Goal: Task Accomplishment & Management: Complete application form

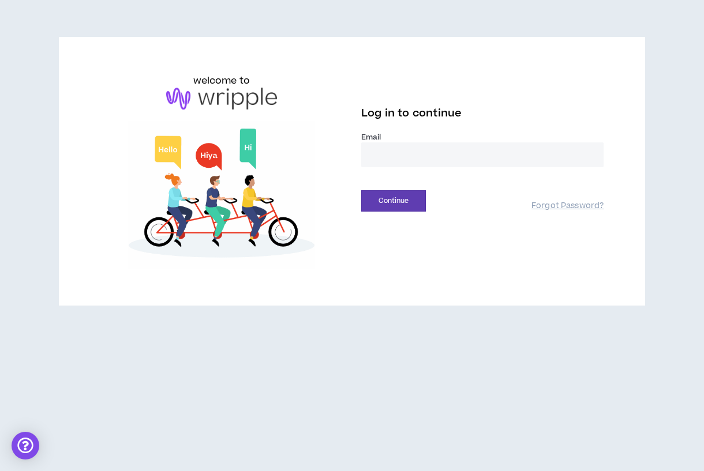
click at [407, 158] on input "email" at bounding box center [482, 155] width 242 height 25
type input "**********"
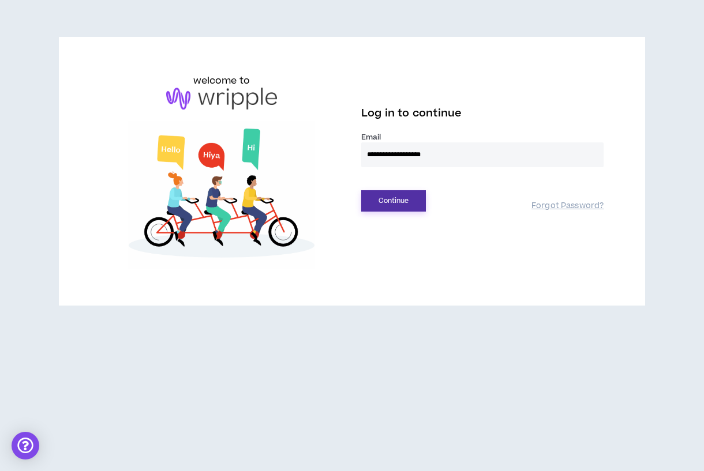
click at [387, 201] on button "Continue" at bounding box center [393, 200] width 65 height 21
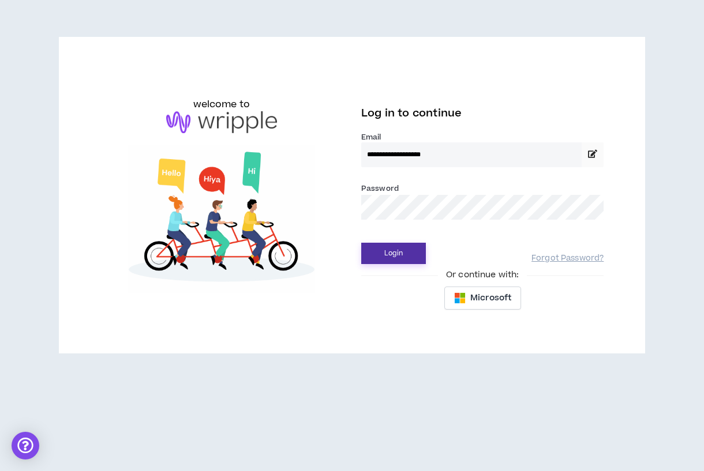
click at [389, 252] on button "Login" at bounding box center [393, 253] width 65 height 21
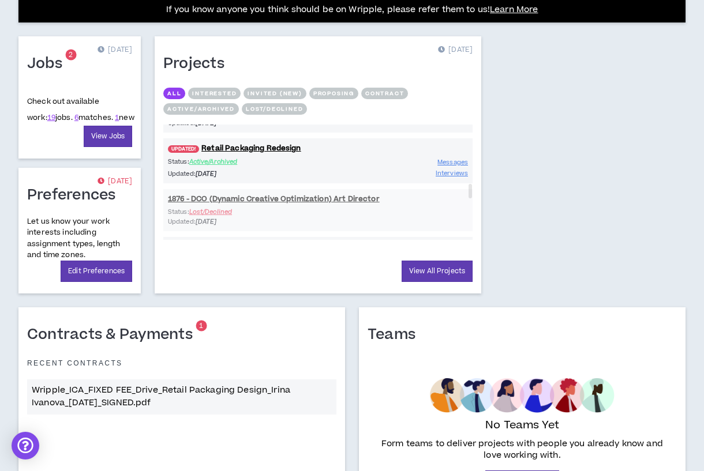
scroll to position [557, 0]
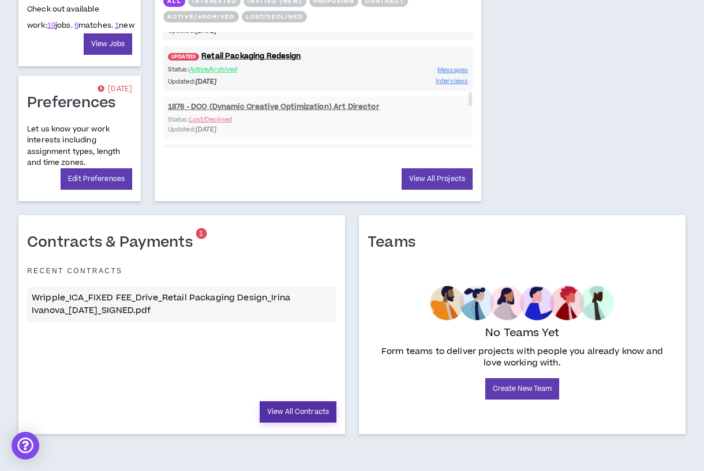
click at [283, 415] on link "View All Contracts" at bounding box center [298, 412] width 77 height 21
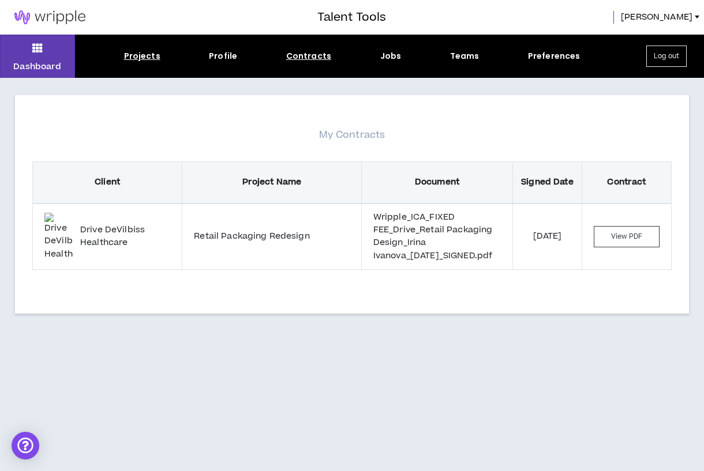
click at [158, 58] on div "Projects" at bounding box center [142, 56] width 36 height 12
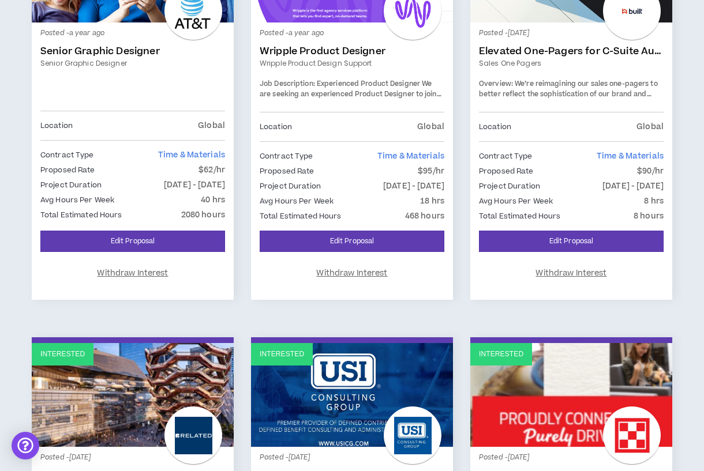
scroll to position [698, 0]
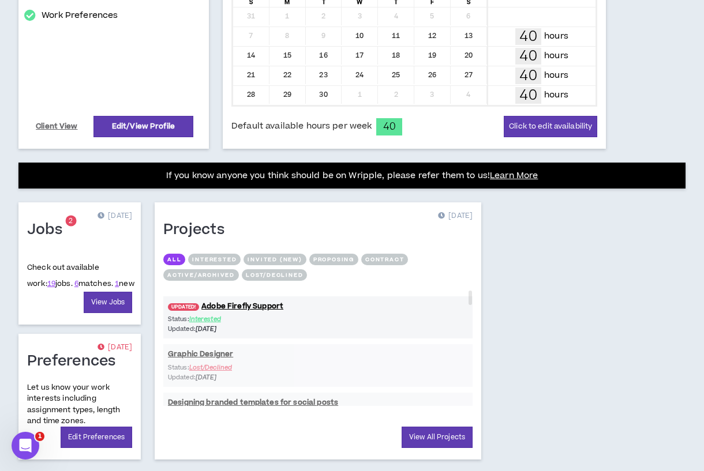
scroll to position [301, 0]
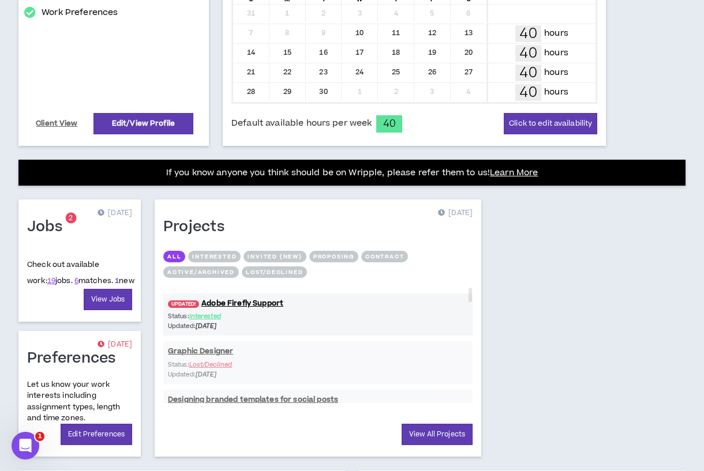
click at [115, 282] on link "1" at bounding box center [117, 281] width 4 height 10
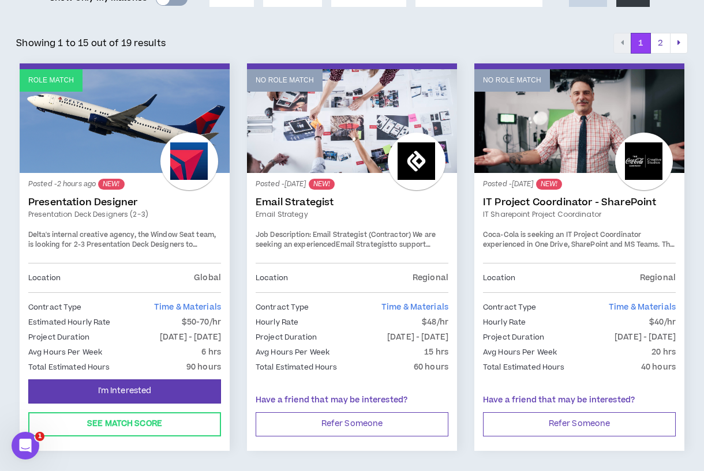
scroll to position [177, 0]
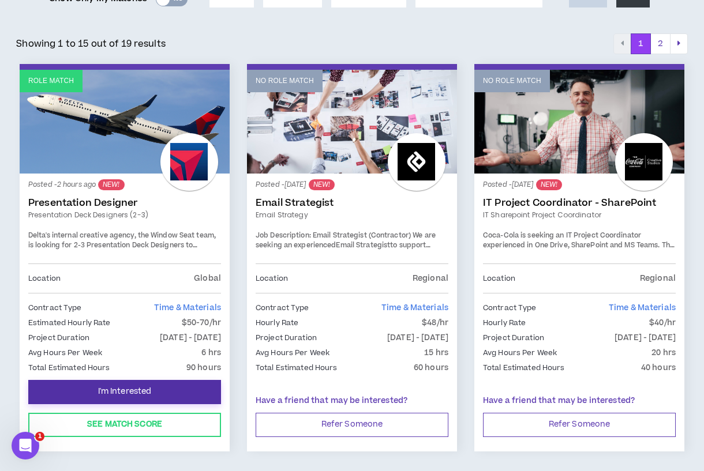
click at [133, 393] on span "I'm Interested" at bounding box center [125, 392] width 54 height 11
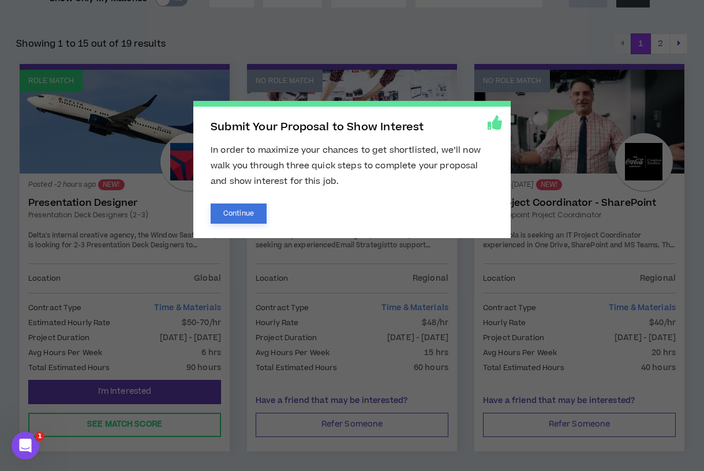
click at [249, 220] on button "Continue" at bounding box center [239, 214] width 56 height 20
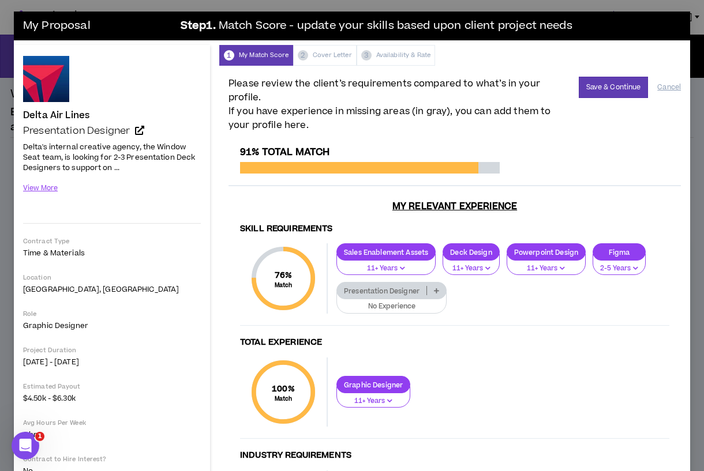
click at [435, 294] on div "Presentation Designer" at bounding box center [391, 290] width 110 height 17
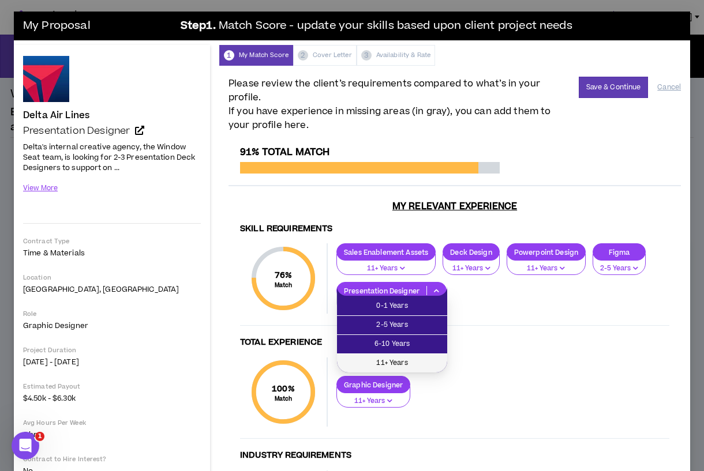
click at [417, 366] on span "11+ Years" at bounding box center [392, 363] width 96 height 13
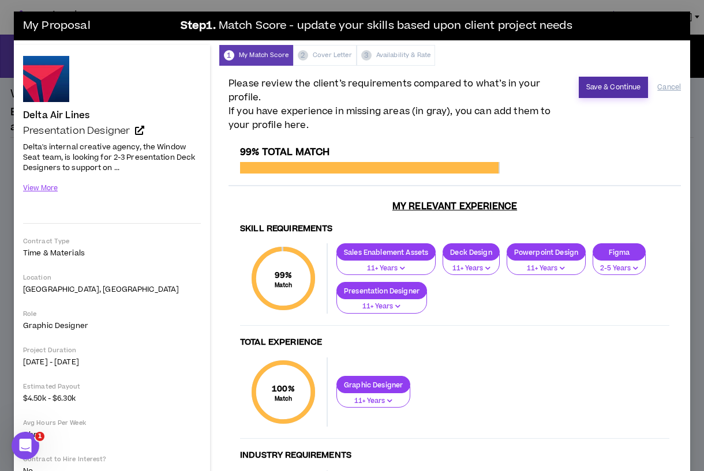
click at [615, 89] on button "Save & Continue" at bounding box center [614, 87] width 70 height 21
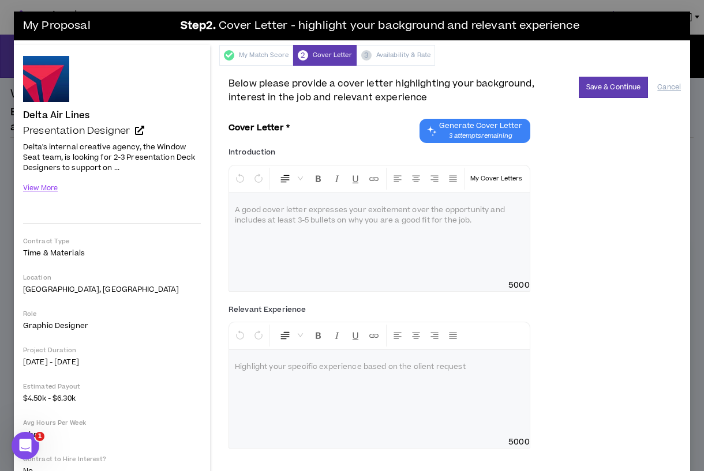
click at [497, 124] on span "Generate Cover Letter" at bounding box center [480, 125] width 83 height 9
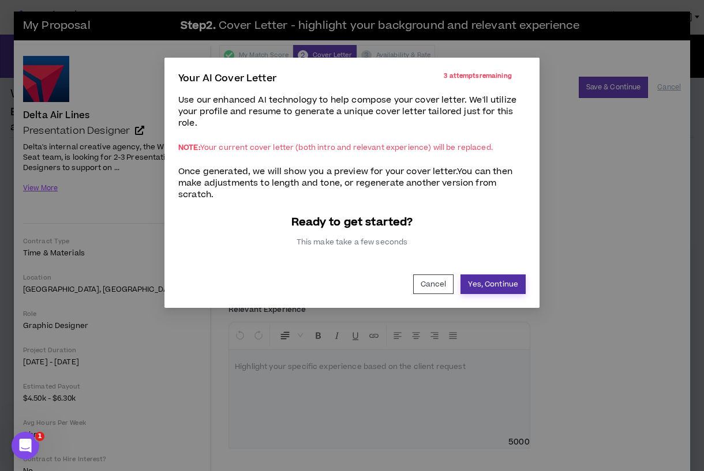
click at [512, 283] on button "Yes, Continue" at bounding box center [492, 285] width 65 height 20
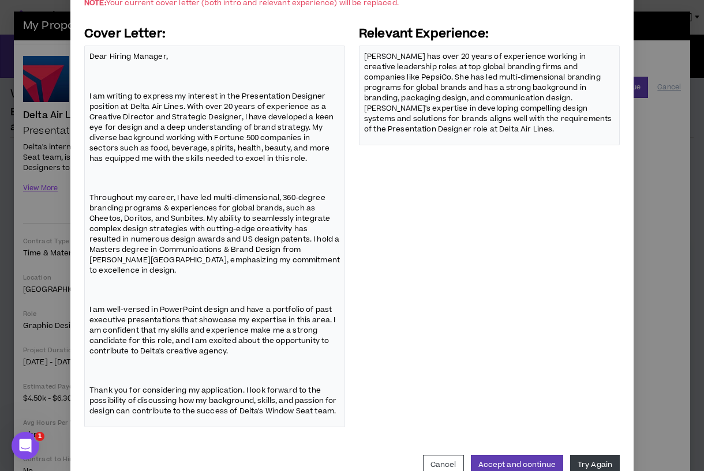
scroll to position [156, 0]
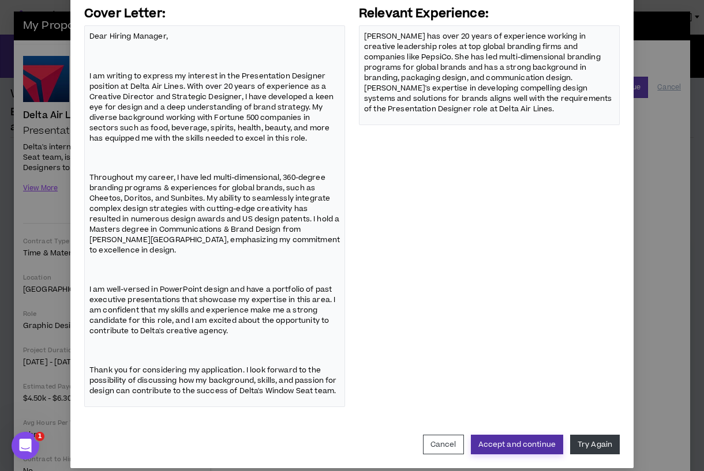
click at [536, 436] on button "Accept and continue" at bounding box center [517, 445] width 92 height 20
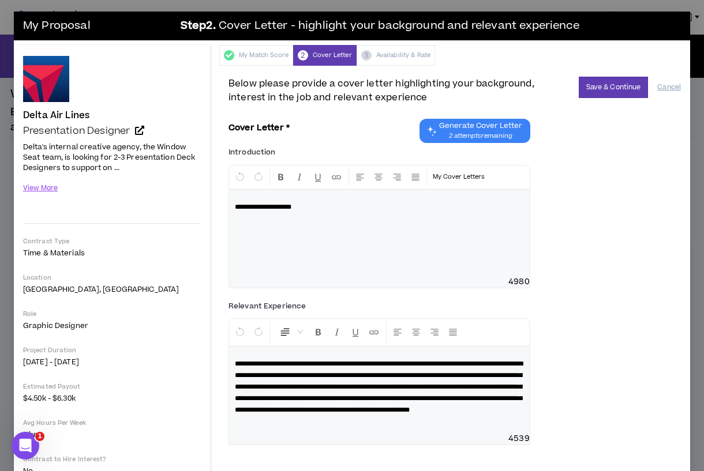
scroll to position [99, 0]
click at [627, 91] on button "Save & Continue" at bounding box center [614, 87] width 70 height 21
click at [406, 227] on div "**********" at bounding box center [379, 226] width 302 height 123
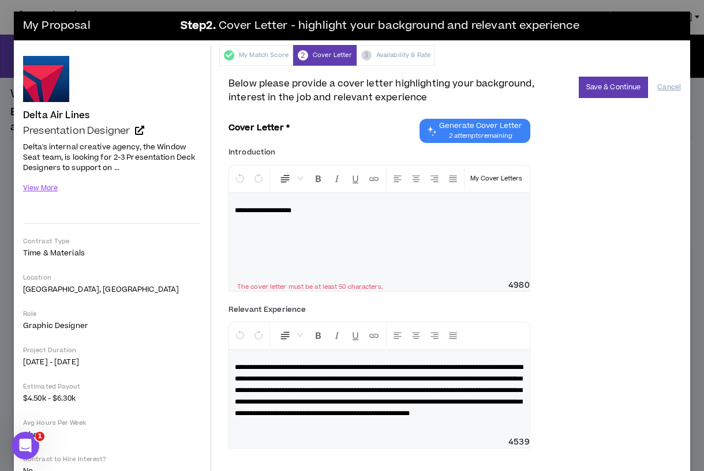
click at [464, 117] on div "**********" at bounding box center [454, 267] width 452 height 381
click at [465, 128] on span "Generate Cover Letter" at bounding box center [480, 125] width 83 height 9
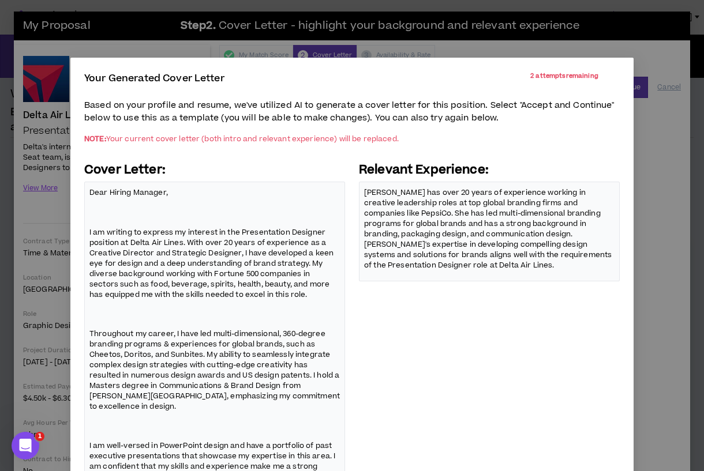
click at [247, 239] on p "I am writing to express my interest in the Presentation Designer position at De…" at bounding box center [214, 263] width 250 height 74
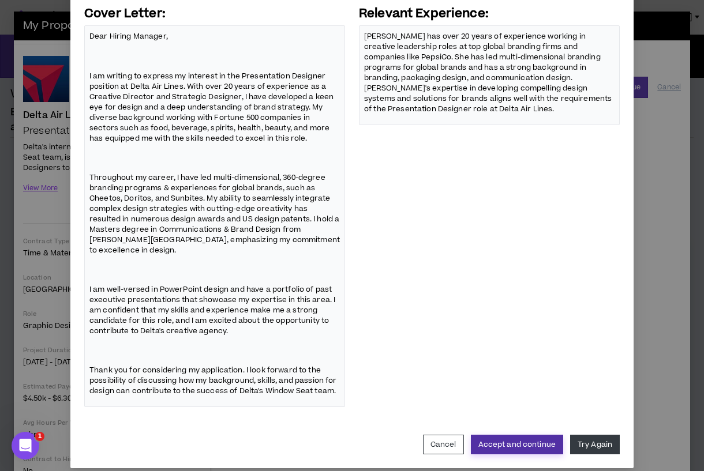
click at [527, 435] on button "Accept and continue" at bounding box center [517, 445] width 92 height 20
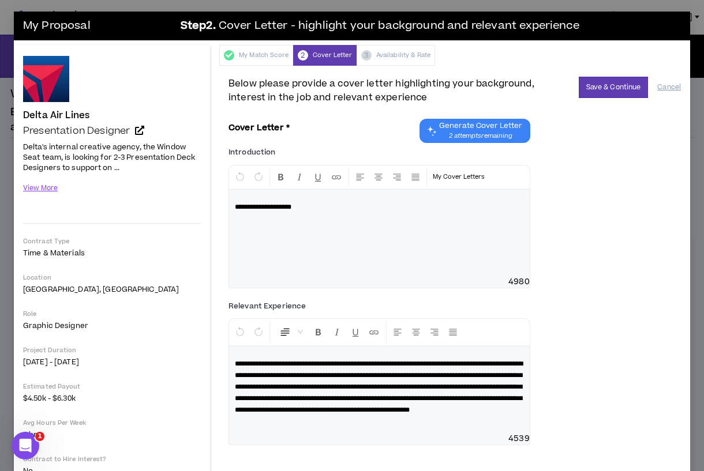
scroll to position [99, 0]
click at [634, 89] on button "Save & Continue" at bounding box center [614, 87] width 70 height 21
